Goal: Task Accomplishment & Management: Use online tool/utility

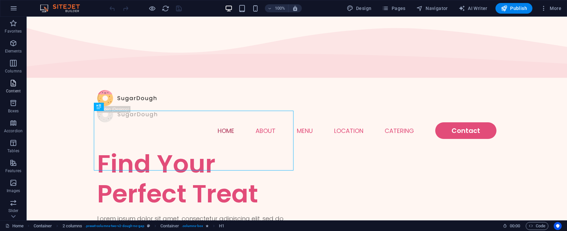
click at [20, 86] on span "Content" at bounding box center [13, 87] width 27 height 16
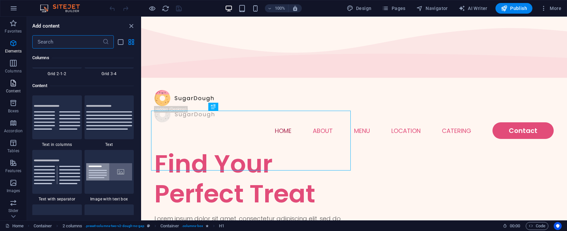
scroll to position [1163, 0]
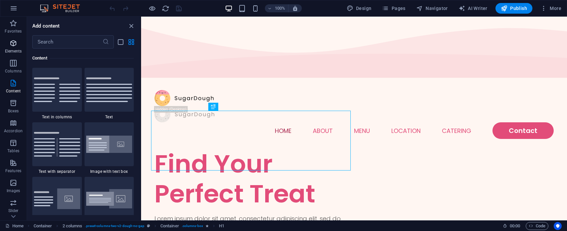
click at [7, 45] on span "Elements" at bounding box center [13, 47] width 27 height 16
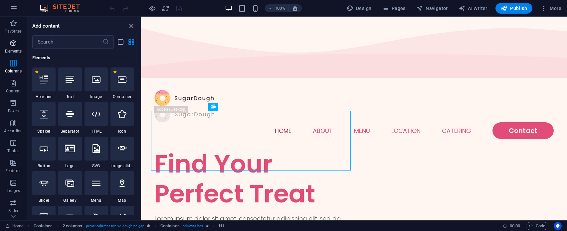
scroll to position [70, 0]
click at [12, 6] on icon "button" at bounding box center [14, 8] width 8 height 8
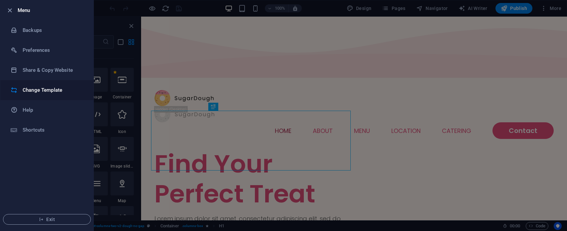
click at [32, 95] on li "Change Template" at bounding box center [46, 90] width 93 height 20
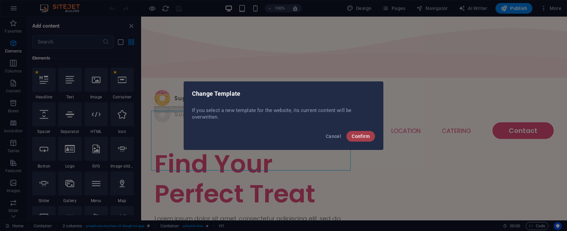
click at [360, 135] on span "Confirm" at bounding box center [360, 136] width 18 height 5
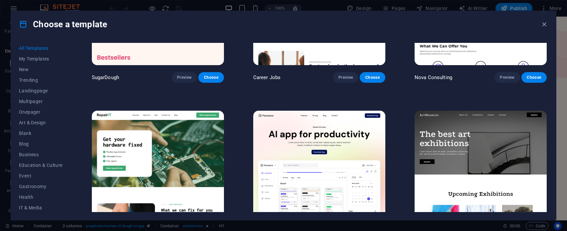
scroll to position [0, 0]
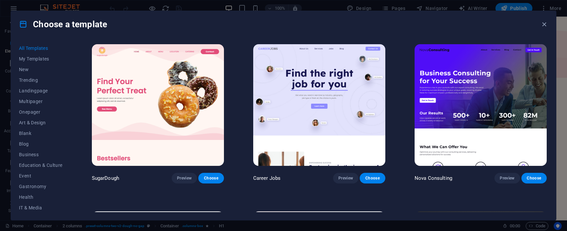
click at [493, 92] on img at bounding box center [480, 105] width 132 height 122
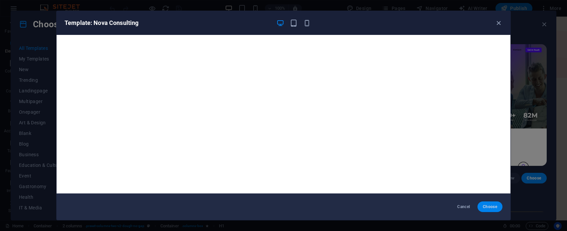
click at [488, 207] on span "Choose" at bounding box center [489, 206] width 14 height 5
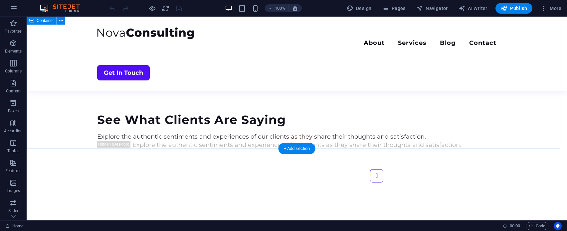
scroll to position [1586, 0]
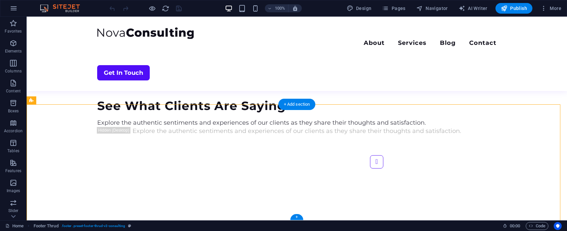
drag, startPoint x: 329, startPoint y: 137, endPoint x: 270, endPoint y: 138, distance: 58.2
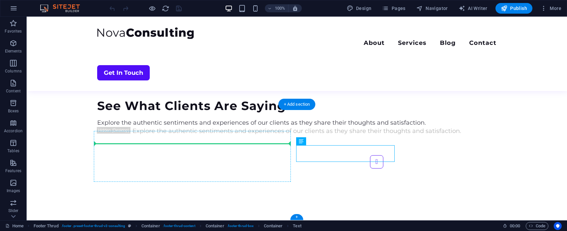
drag, startPoint x: 308, startPoint y: 148, endPoint x: 216, endPoint y: 140, distance: 92.1
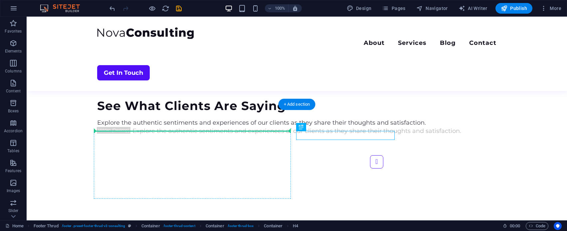
drag, startPoint x: 306, startPoint y: 134, endPoint x: 218, endPoint y: 131, distance: 87.8
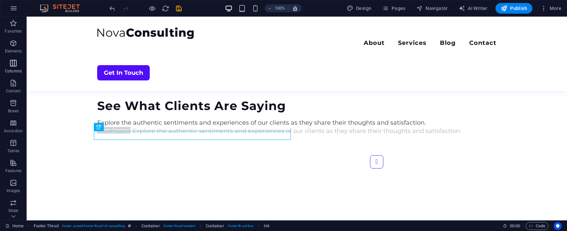
click at [19, 61] on span "Columns" at bounding box center [13, 67] width 27 height 16
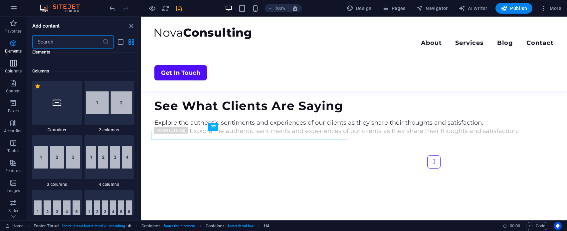
scroll to position [329, 0]
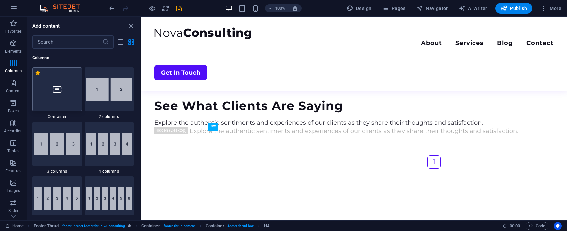
click at [41, 78] on div at bounding box center [57, 90] width 50 height 44
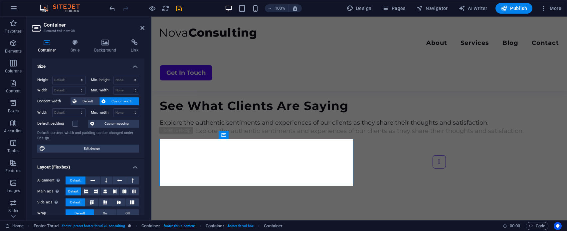
scroll to position [1578, 0]
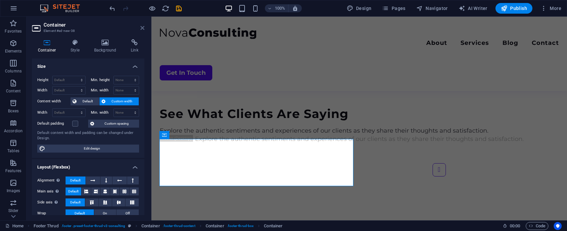
click at [142, 27] on icon at bounding box center [142, 27] width 4 height 5
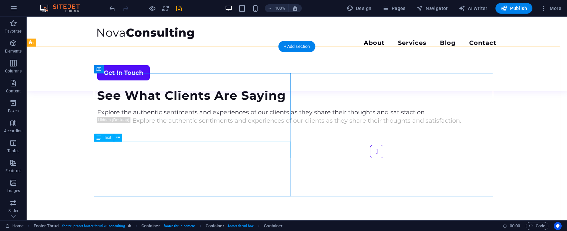
scroll to position [1659, 0]
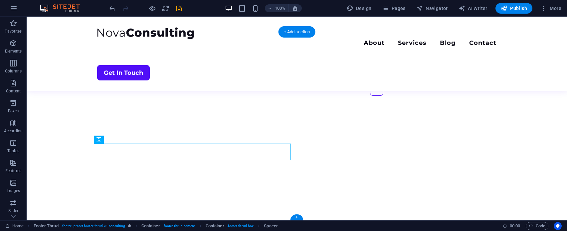
drag, startPoint x: 129, startPoint y: 149, endPoint x: 137, endPoint y: 74, distance: 74.9
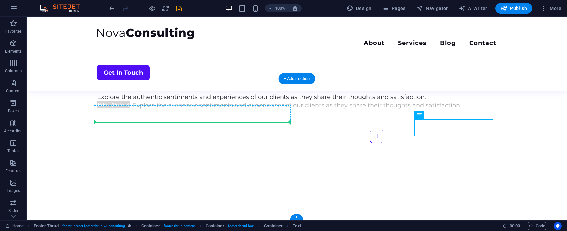
drag, startPoint x: 465, startPoint y: 125, endPoint x: 221, endPoint y: 116, distance: 243.6
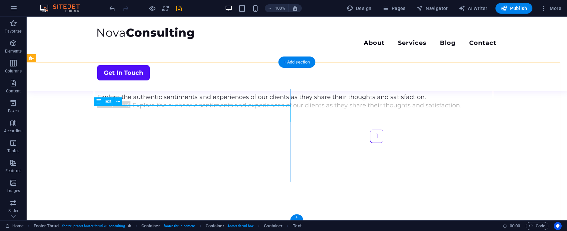
scroll to position [1629, 0]
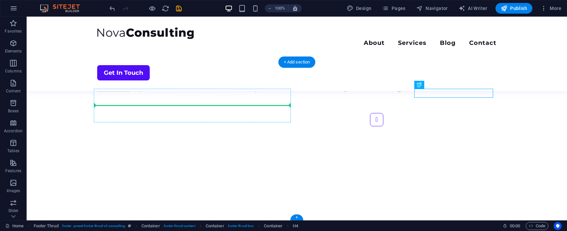
drag, startPoint x: 421, startPoint y: 95, endPoint x: 110, endPoint y: 97, distance: 311.3
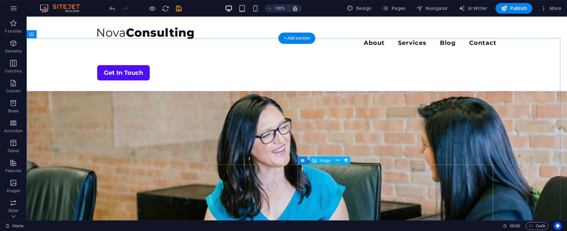
scroll to position [1327, 0]
